Goal: Find specific page/section: Find specific page/section

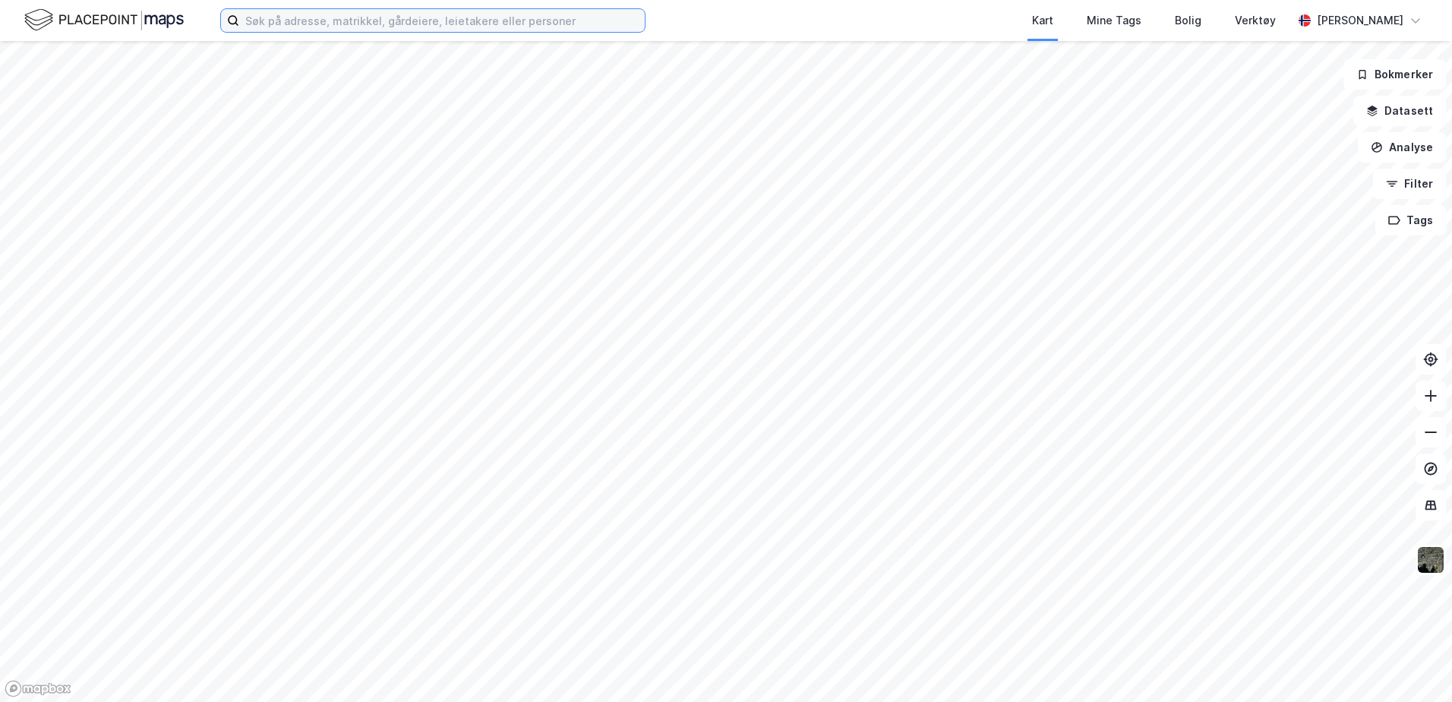
click at [328, 23] on input at bounding box center [441, 20] width 405 height 23
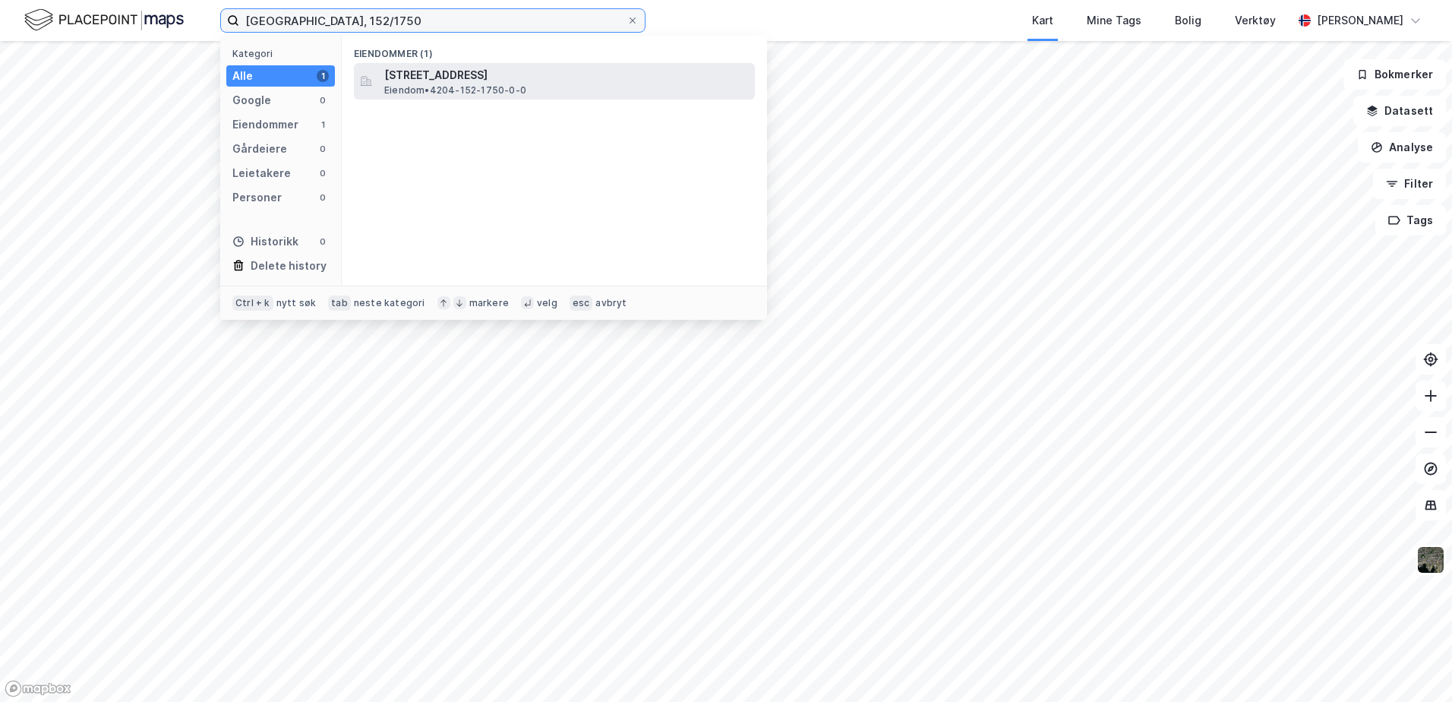
type input "[GEOGRAPHIC_DATA], 152/1750"
click at [461, 83] on span "[STREET_ADDRESS]" at bounding box center [566, 75] width 364 height 18
